Goal: Transaction & Acquisition: Purchase product/service

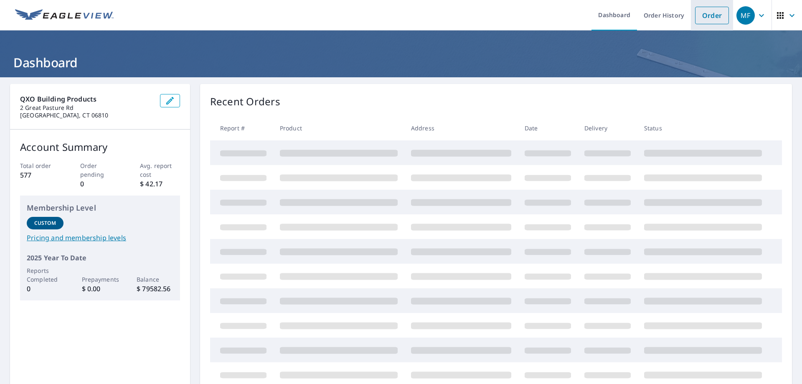
click at [708, 15] on link "Order" at bounding box center [712, 16] width 34 height 18
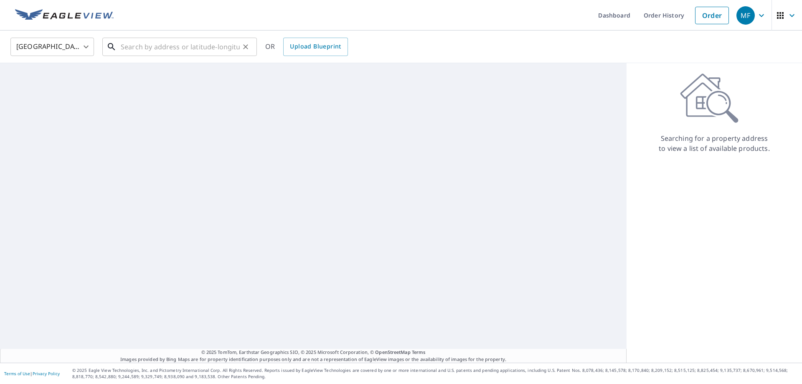
click at [127, 46] on input "text" at bounding box center [180, 46] width 119 height 23
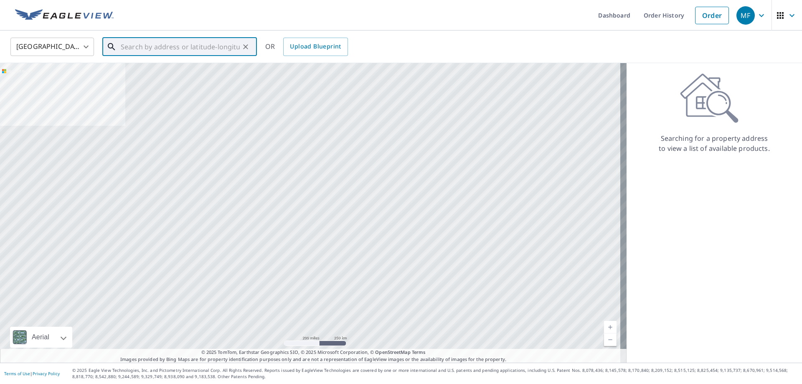
paste input "[STREET_ADDRESS]"
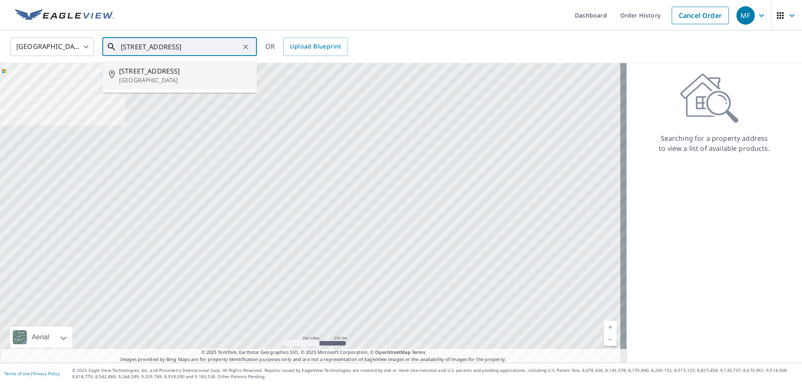
click at [202, 81] on p "[GEOGRAPHIC_DATA]" at bounding box center [184, 80] width 131 height 8
type input "[STREET_ADDRESS]"
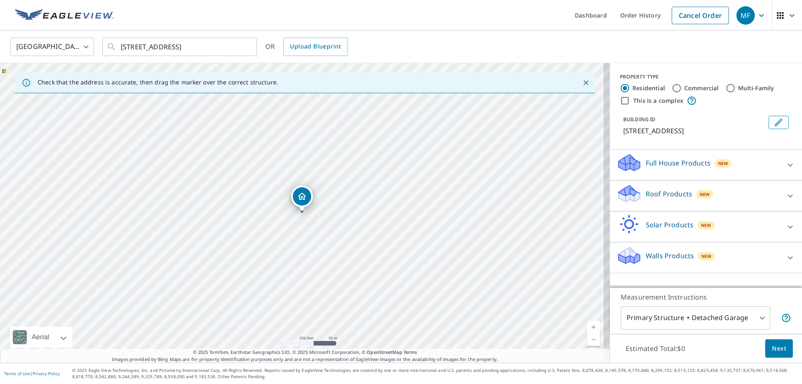
click at [655, 196] on p "Roof Products" at bounding box center [669, 194] width 46 height 10
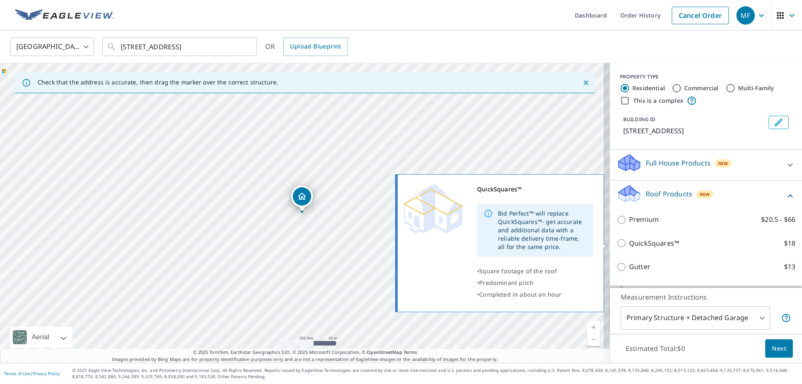
click at [618, 245] on input "QuickSquares™ $18" at bounding box center [623, 243] width 13 height 10
checkbox input "true"
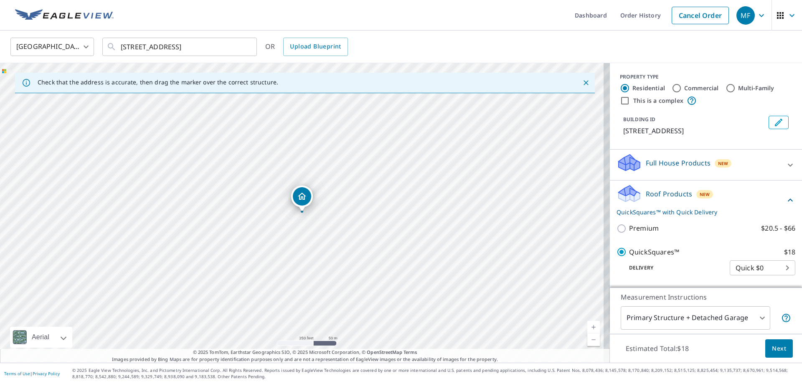
click at [772, 343] on span "Next" at bounding box center [779, 348] width 14 height 10
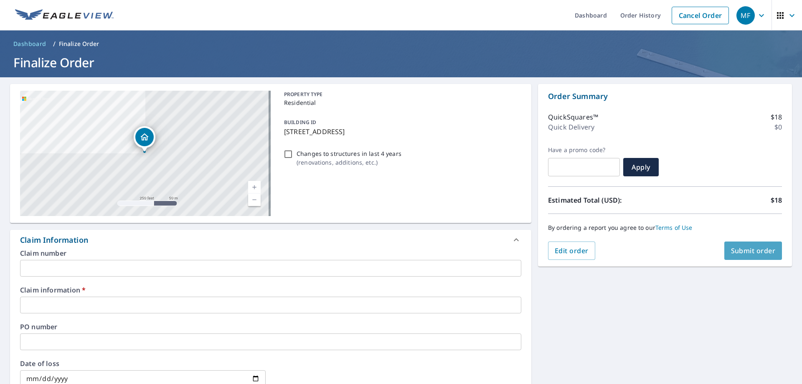
click at [736, 247] on span "Submit order" at bounding box center [753, 250] width 45 height 9
checkbox input "true"
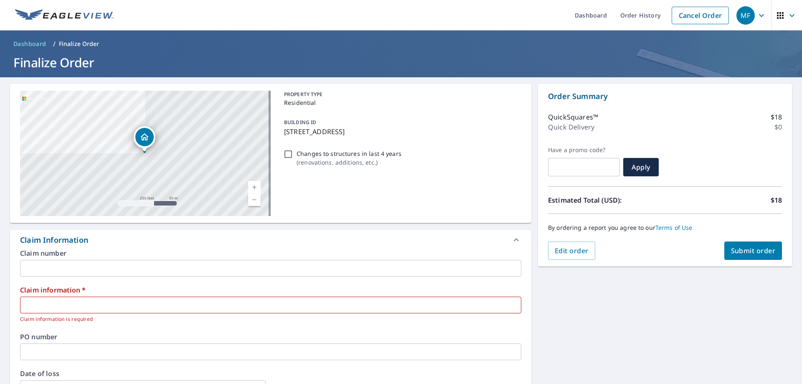
click at [28, 266] on input "text" at bounding box center [270, 268] width 501 height 17
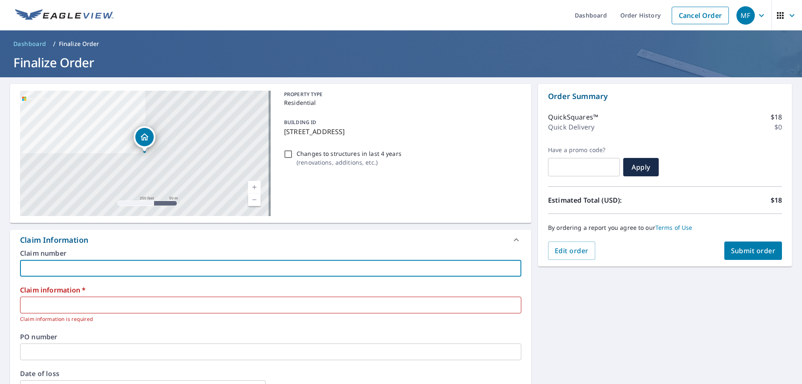
type input "O"
checkbox input "true"
type input "ON"
checkbox input "true"
type input "ON"
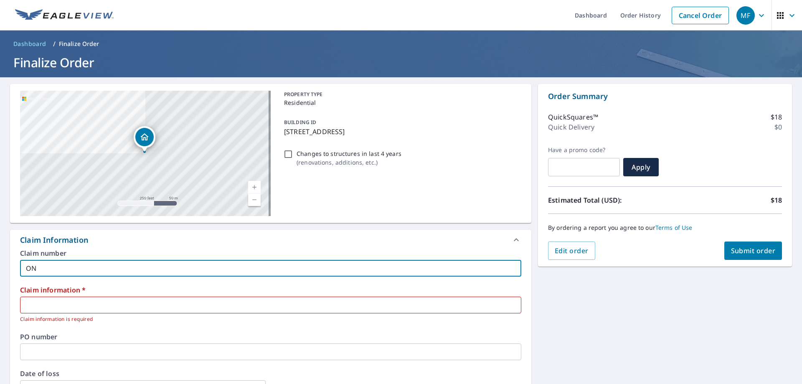
checkbox input "true"
type input "ON D"
checkbox input "true"
type input "ON DE"
checkbox input "true"
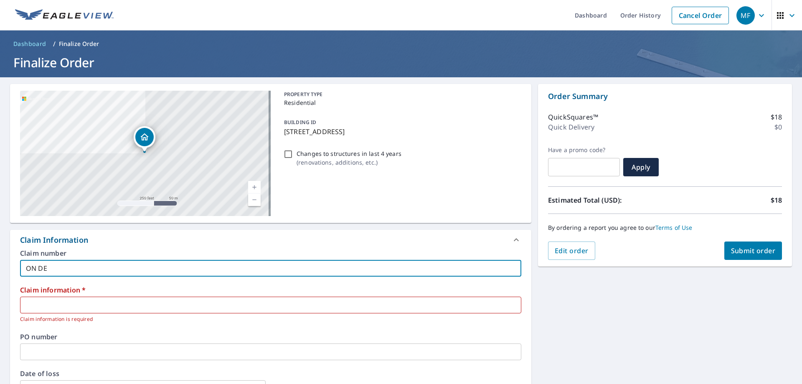
type input "ON DEM"
checkbox input "true"
type input "ON DEMA"
checkbox input "true"
type input "ON DEMAN"
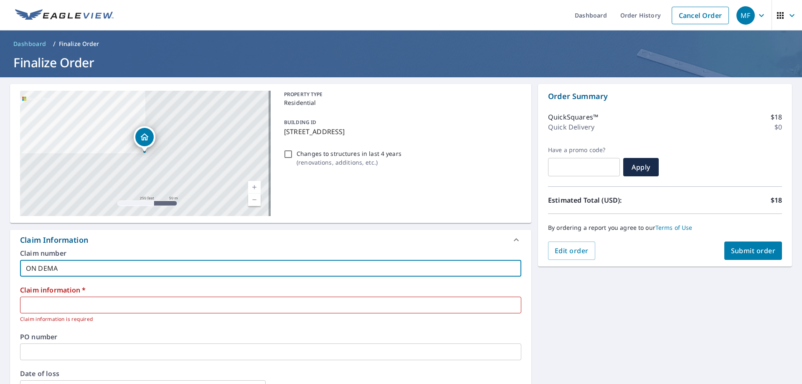
checkbox input "true"
type input "ON DEMAND"
checkbox input "true"
type input "ON DEMAND"
checkbox input "true"
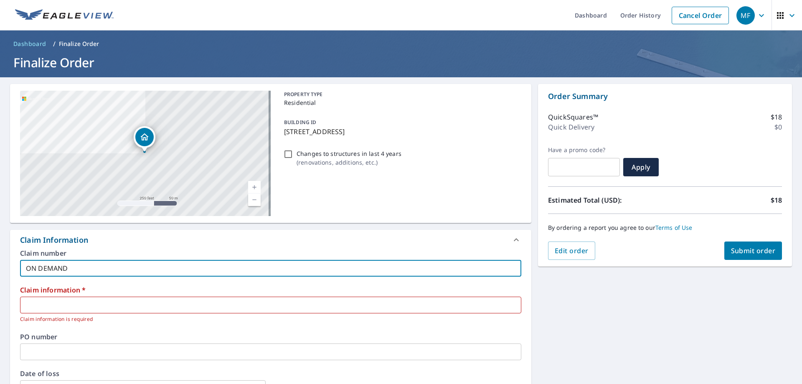
type input "ON DEMAND"
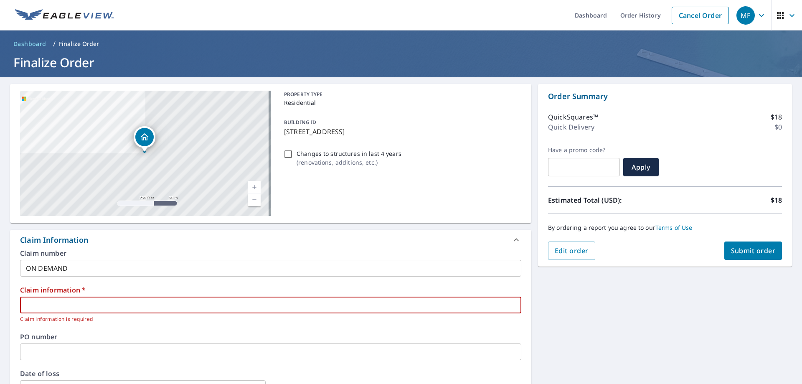
type input "O"
checkbox input "true"
type input "ON"
checkbox input "true"
type input "ON"
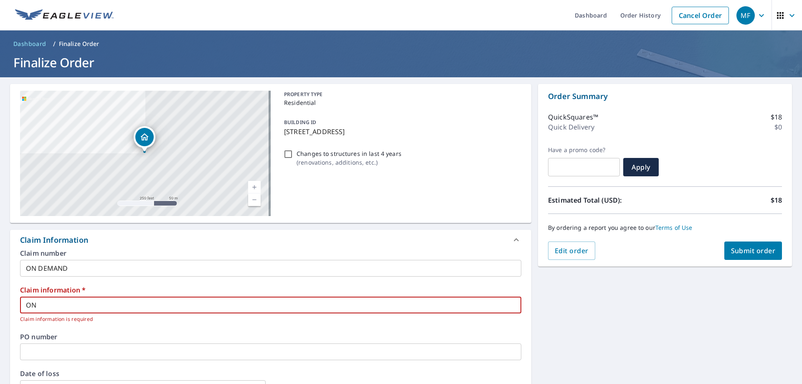
checkbox input "true"
type input "ON D"
checkbox input "true"
type input "ON DE"
checkbox input "true"
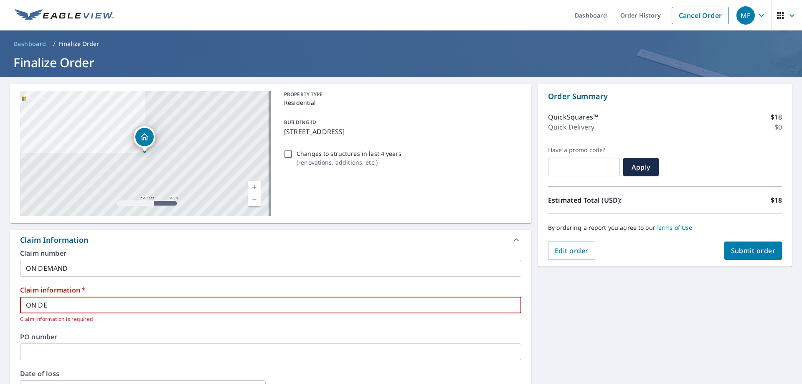
type input "ON DEM"
checkbox input "true"
type input "ON DEMA"
checkbox input "true"
type input "ON DEMAN"
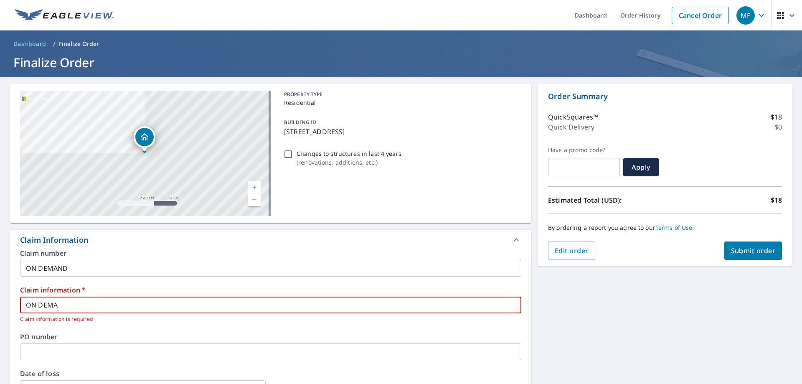
checkbox input "true"
type input "ON DEMAND"
checkbox input "true"
type input "ON DEMAND"
checkbox input "true"
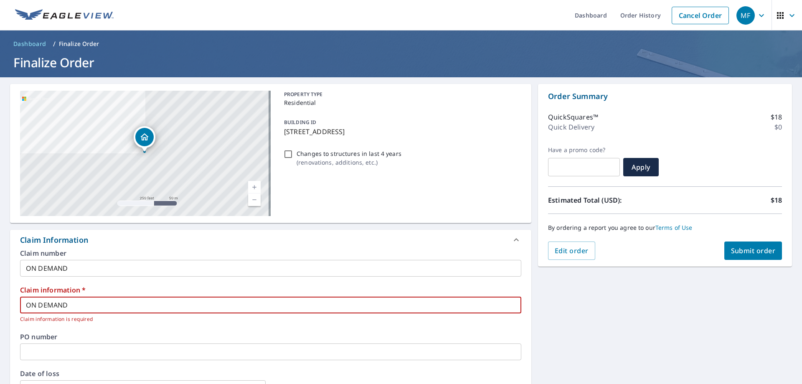
type input "ON DEMAND"
click at [592, 327] on div "[STREET_ADDRESS] Aerial Road A standard road map Aerial A detailed look from ab…" at bounding box center [401, 332] width 802 height 511
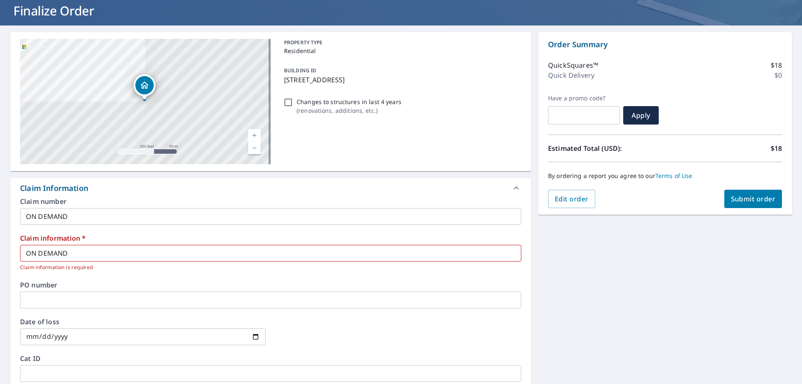
scroll to position [125, 0]
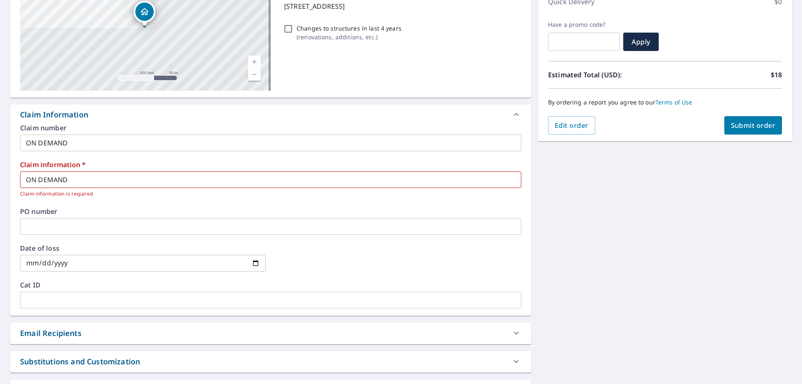
click at [753, 128] on span "Submit order" at bounding box center [753, 125] width 45 height 9
checkbox input "true"
